Goal: Information Seeking & Learning: Learn about a topic

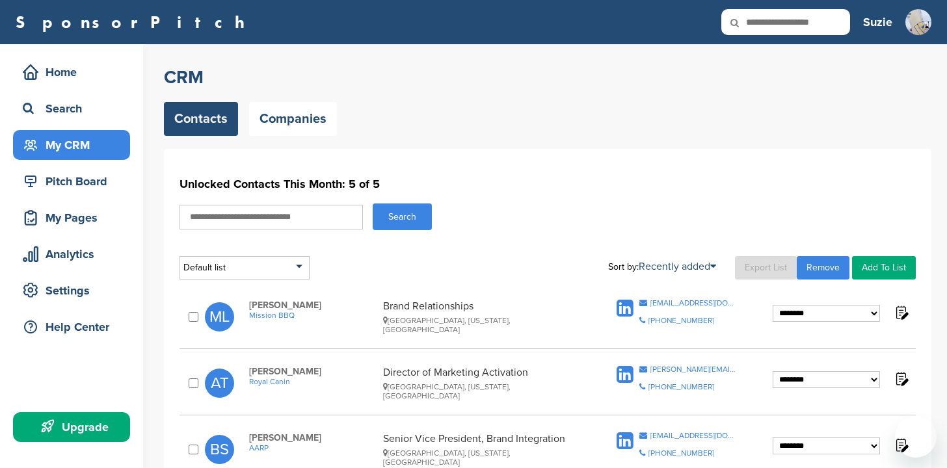
select select "********"
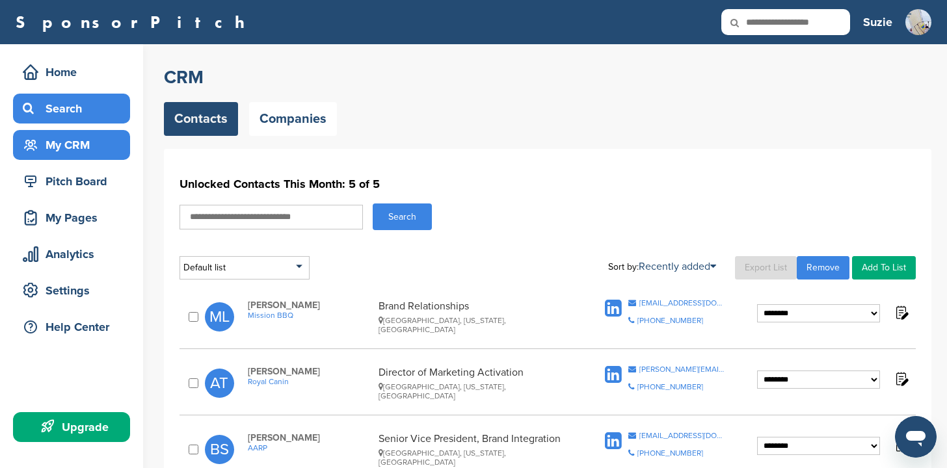
click at [53, 107] on div "Search" at bounding box center [75, 108] width 111 height 23
click at [55, 107] on div "Search" at bounding box center [75, 108] width 111 height 23
click at [57, 144] on div "My CRM" at bounding box center [75, 144] width 111 height 23
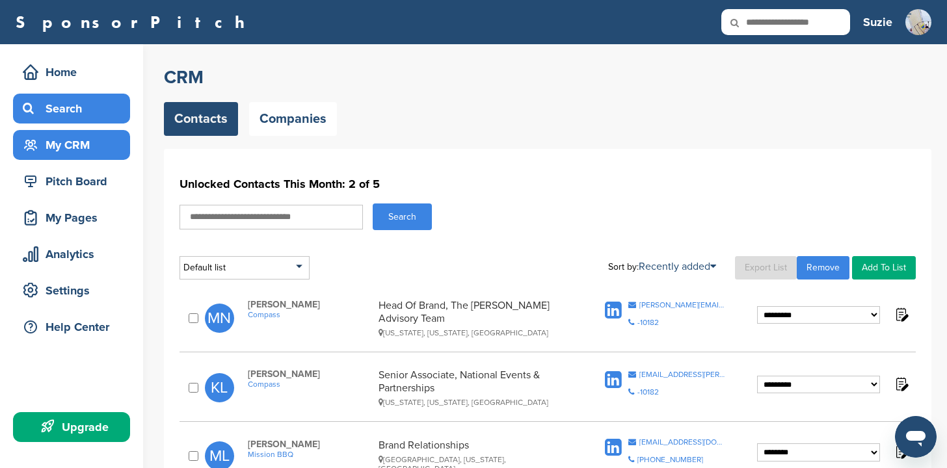
click at [71, 112] on div "Search" at bounding box center [75, 108] width 111 height 23
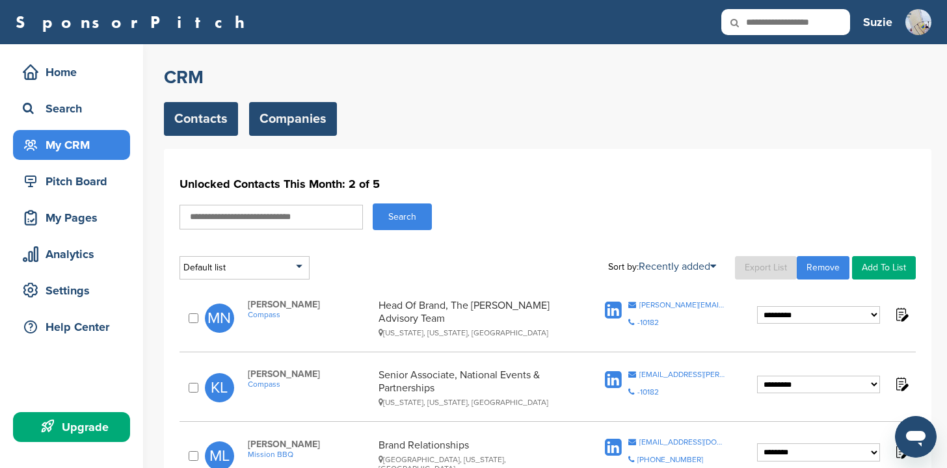
click at [280, 124] on link "Companies" at bounding box center [293, 119] width 88 height 34
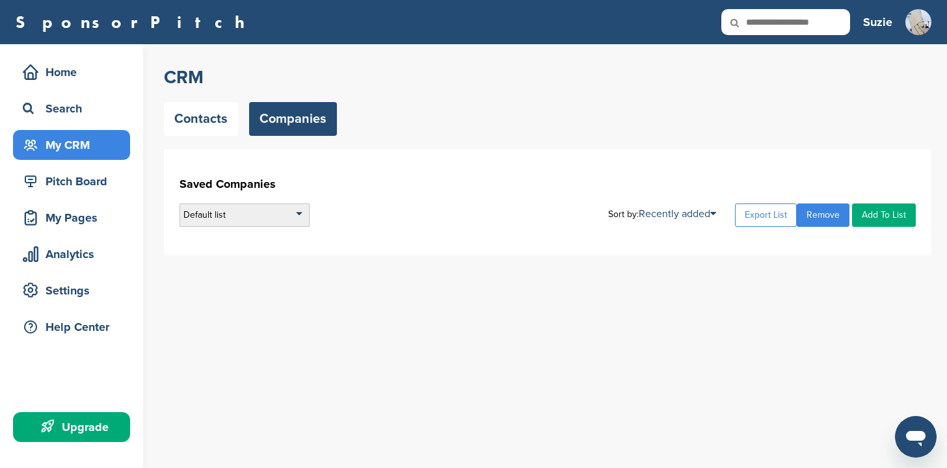
click at [298, 212] on div "Default list" at bounding box center [244, 215] width 130 height 23
click at [356, 208] on div "Default list Default List Sort by: Recently added Recently added Company Name E…" at bounding box center [547, 215] width 736 height 23
click at [760, 19] on icon at bounding box center [743, 22] width 44 height 27
click at [739, 20] on icon at bounding box center [743, 22] width 44 height 27
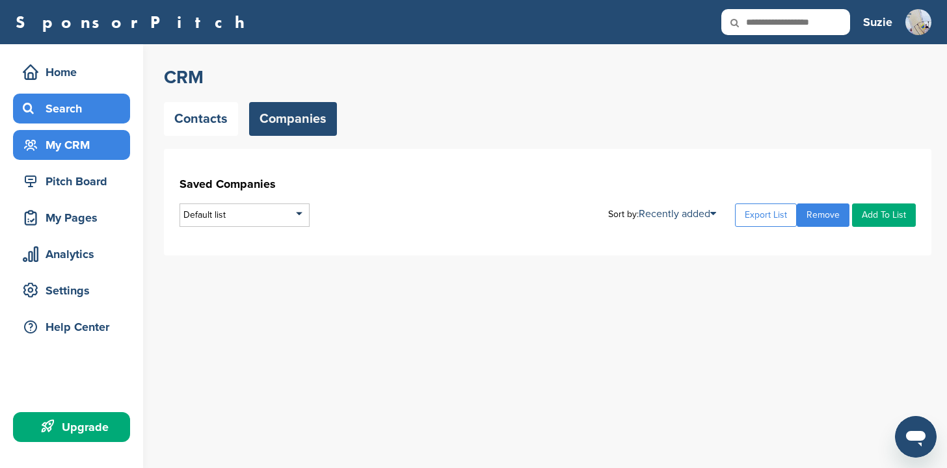
click at [47, 101] on div "Search" at bounding box center [75, 108] width 111 height 23
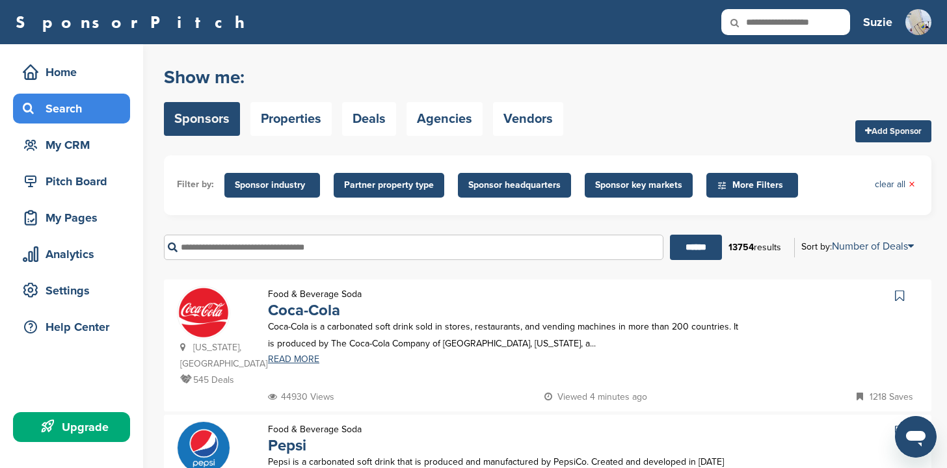
click at [191, 114] on link "Sponsors" at bounding box center [202, 119] width 76 height 34
click at [241, 251] on input "text" at bounding box center [413, 247] width 499 height 25
click at [670, 235] on input "******" at bounding box center [696, 247] width 52 height 25
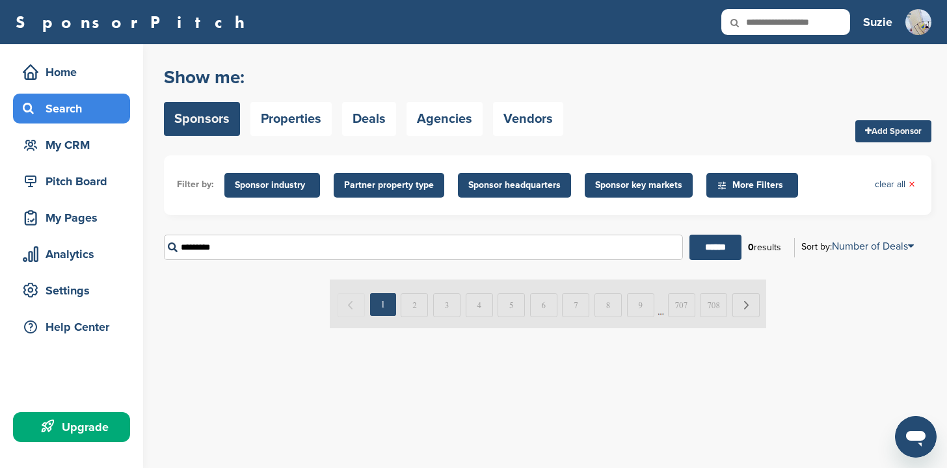
click at [226, 250] on input "*********" at bounding box center [423, 247] width 519 height 25
click at [689, 235] on input "******" at bounding box center [715, 247] width 52 height 25
type input "*"
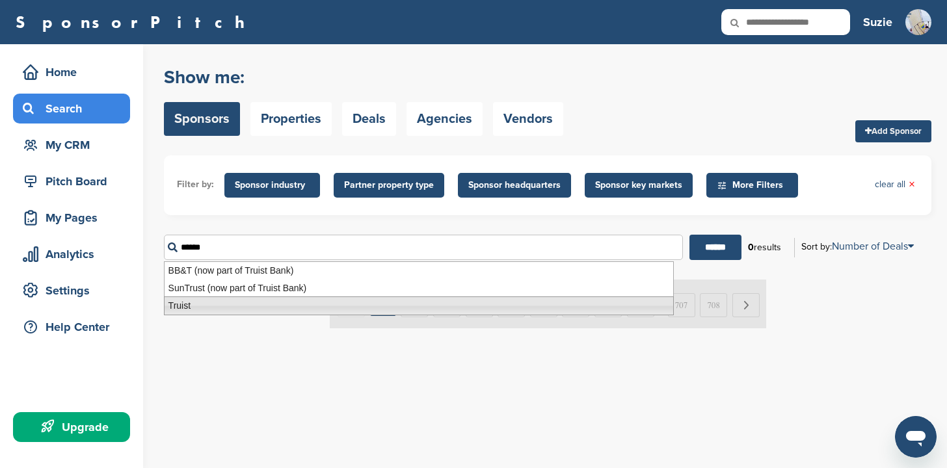
click at [202, 302] on li "Truist" at bounding box center [419, 305] width 510 height 19
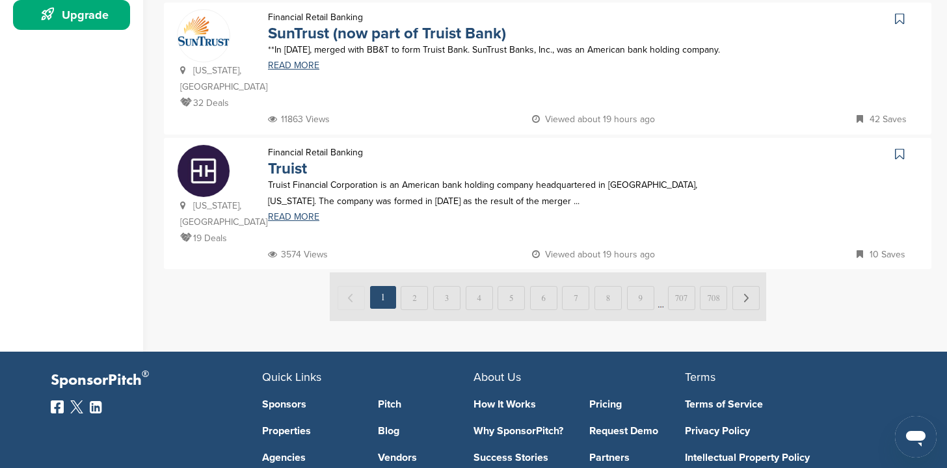
scroll to position [414, 0]
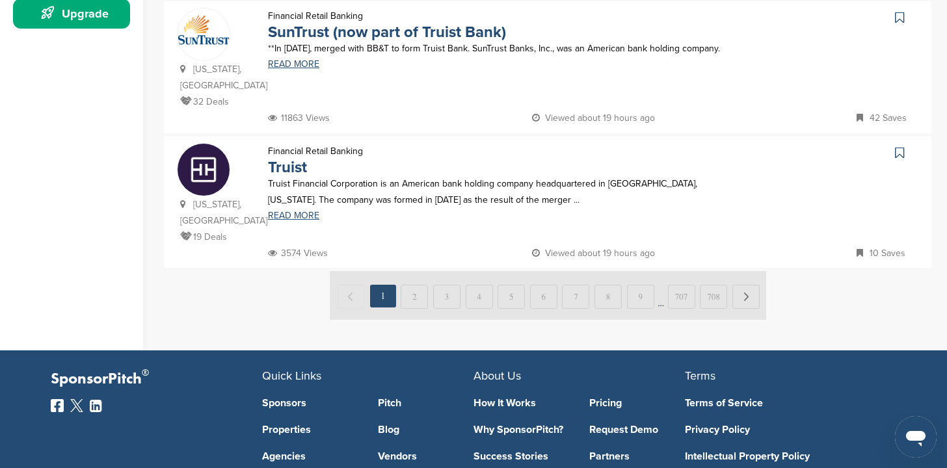
type input "******"
click at [414, 286] on img at bounding box center [548, 295] width 436 height 49
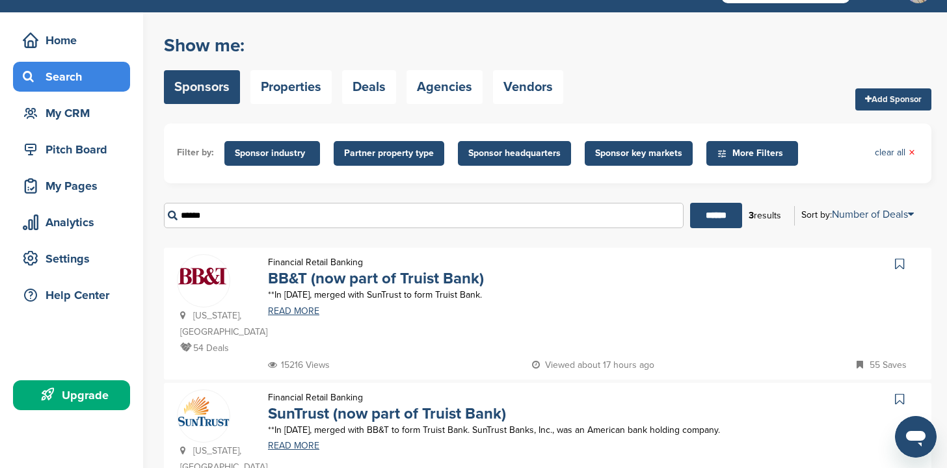
scroll to position [23, 0]
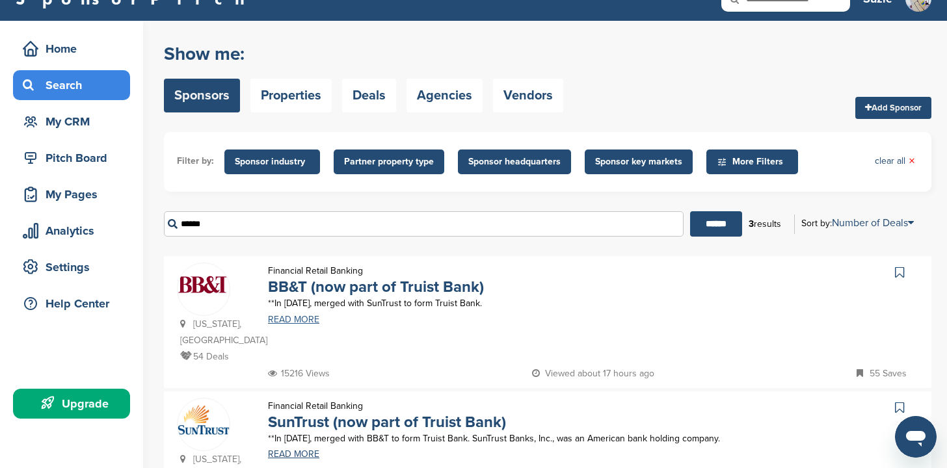
click at [290, 316] on link "READ MORE" at bounding box center [503, 319] width 471 height 9
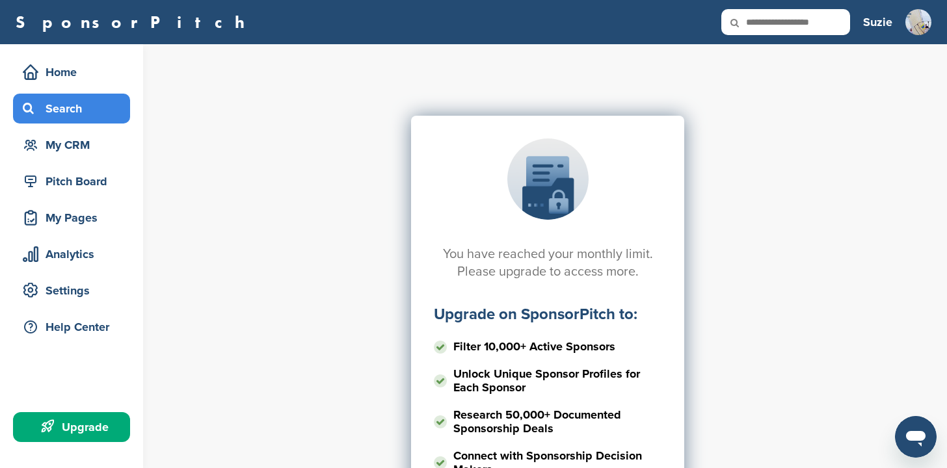
click at [66, 105] on div "Search" at bounding box center [75, 108] width 111 height 23
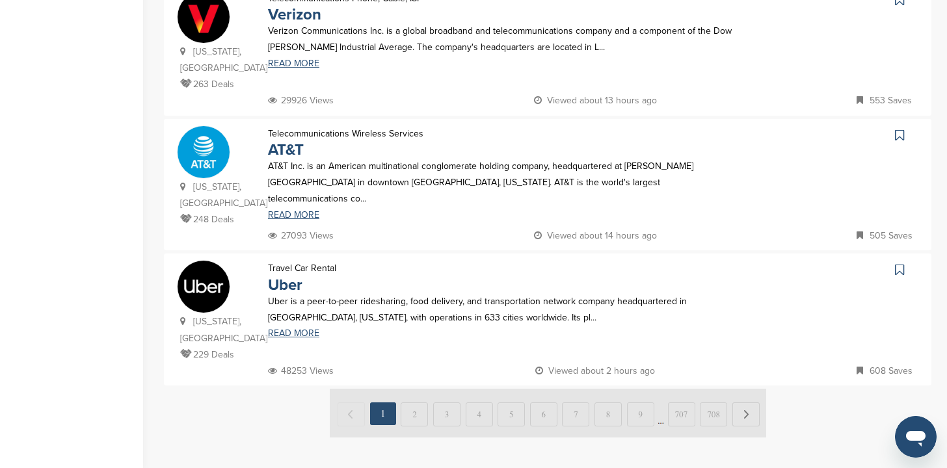
scroll to position [1243, 0]
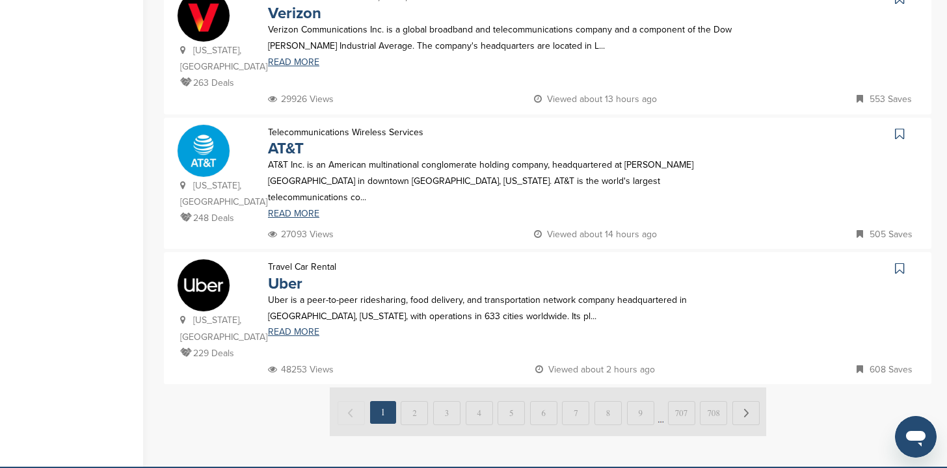
click at [406, 388] on img at bounding box center [548, 412] width 436 height 49
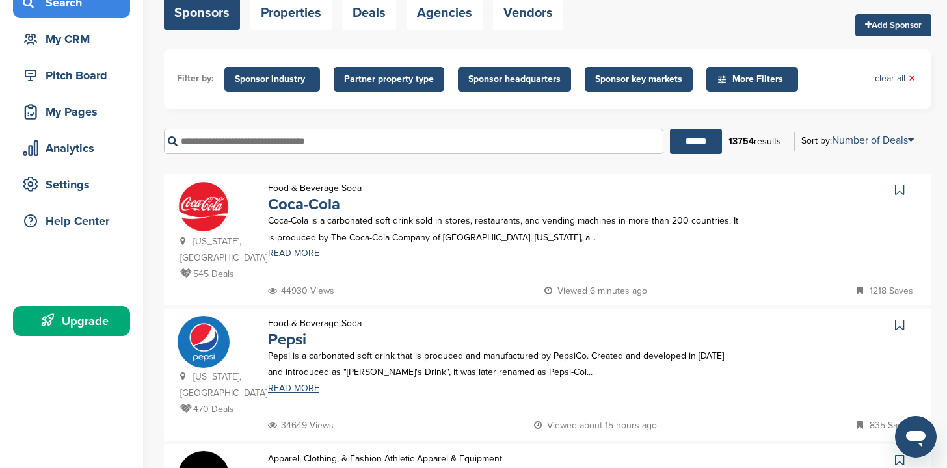
scroll to position [104, 0]
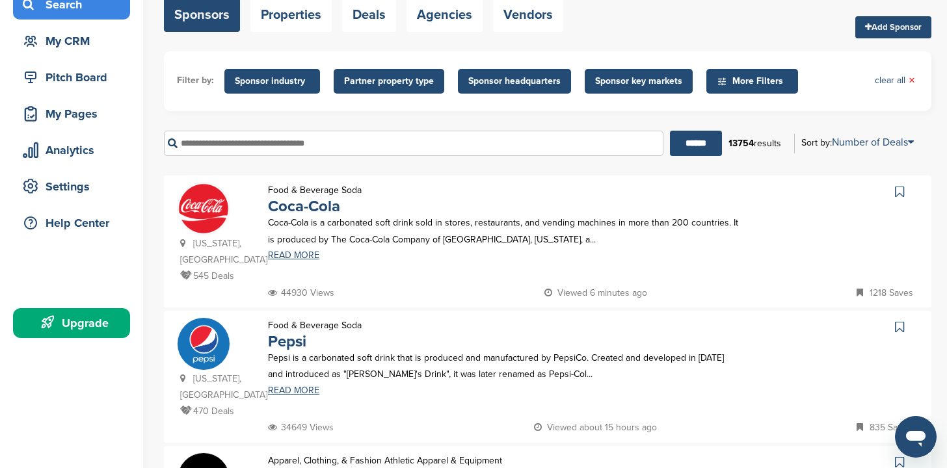
click at [298, 141] on input "text" at bounding box center [413, 143] width 499 height 25
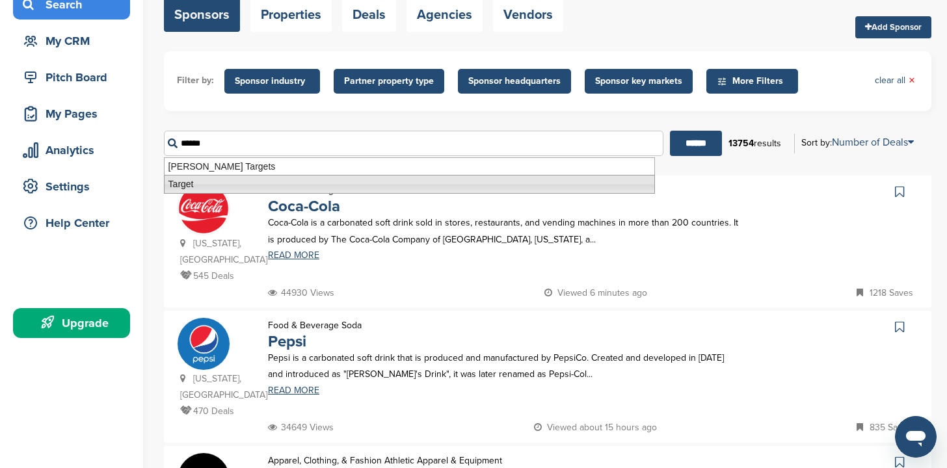
click at [253, 178] on li "Target" at bounding box center [409, 184] width 491 height 19
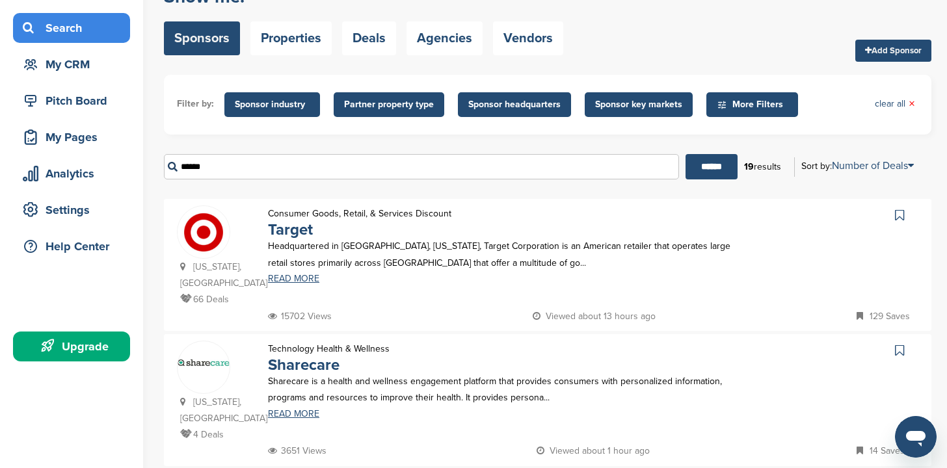
scroll to position [91, 0]
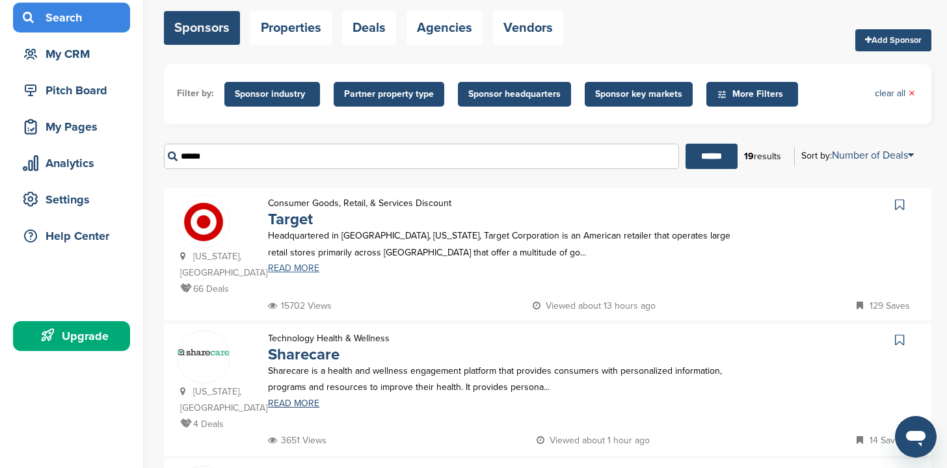
type input "******"
click at [290, 270] on link "READ MORE" at bounding box center [503, 268] width 471 height 9
